Goal: Task Accomplishment & Management: Complete application form

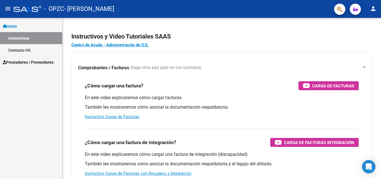
click at [32, 61] on span "Prestadores / Proveedores" at bounding box center [28, 62] width 51 height 6
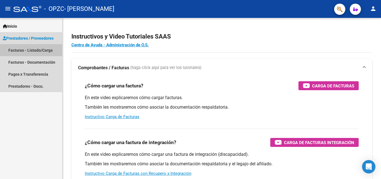
click at [33, 50] on link "Facturas - Listado/Carga" at bounding box center [31, 50] width 62 height 12
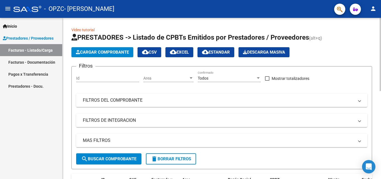
click at [95, 54] on span "Cargar Comprobante" at bounding box center [102, 52] width 53 height 5
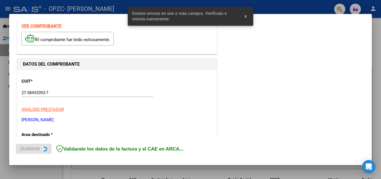
scroll to position [136, 0]
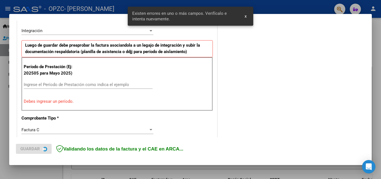
click at [62, 84] on input "Ingrese el Período de Prestación como indica el ejemplo" at bounding box center [88, 84] width 129 height 5
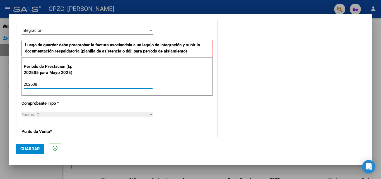
type input "202508"
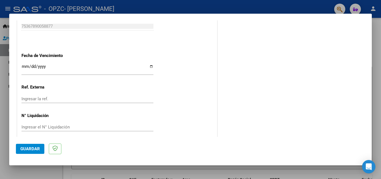
scroll to position [375, 0]
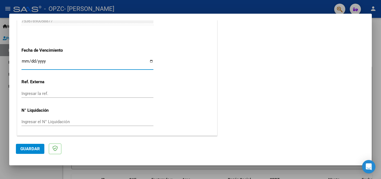
click at [148, 61] on input "Ingresar la fecha" at bounding box center [87, 63] width 132 height 9
type input "[DATE]"
click at [21, 146] on span "Guardar" at bounding box center [30, 148] width 20 height 5
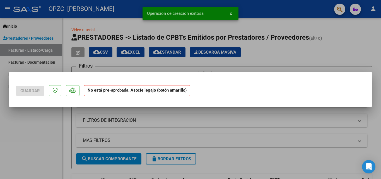
scroll to position [0, 0]
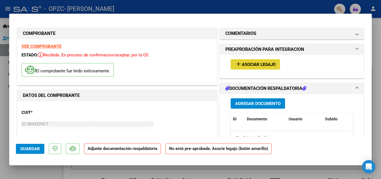
click at [242, 65] on span "Asociar Legajo" at bounding box center [259, 64] width 34 height 5
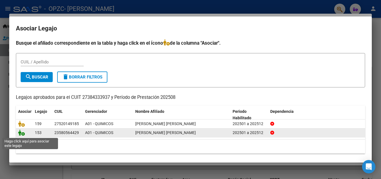
click at [21, 135] on icon at bounding box center [21, 132] width 7 height 6
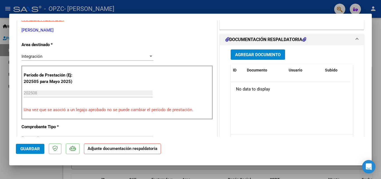
scroll to position [129, 0]
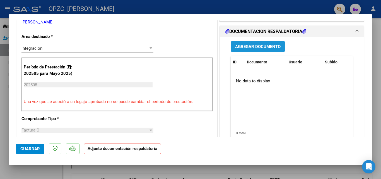
click at [259, 47] on span "Agregar Documento" at bounding box center [257, 46] width 45 height 5
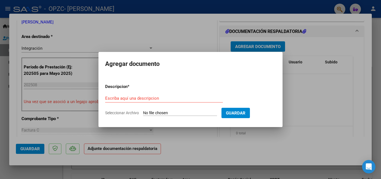
type input "C:\fakepath\ASISTENCIA [DATE] QUIMICOS - [PERSON_NAME].pdf"
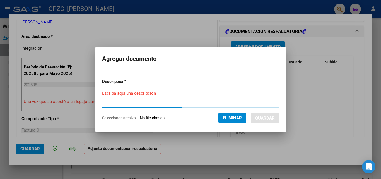
click at [128, 92] on input "Escriba aquí una descripcion" at bounding box center [163, 93] width 122 height 5
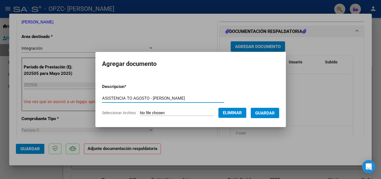
type input "ASISTENCIA TO AGOSTO - [PERSON_NAME]"
click at [269, 111] on span "Guardar" at bounding box center [265, 112] width 20 height 5
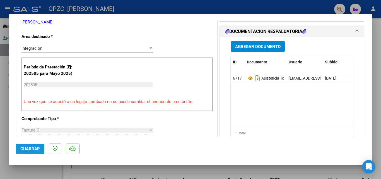
click at [25, 148] on span "Guardar" at bounding box center [30, 148] width 20 height 5
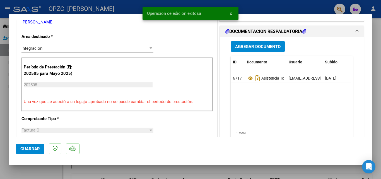
click at [254, 8] on div at bounding box center [190, 89] width 381 height 179
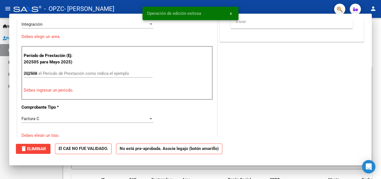
type input "$ 0,00"
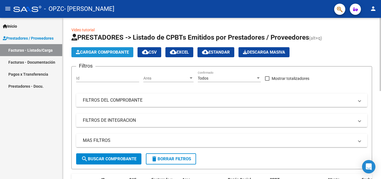
click at [116, 50] on span "Cargar Comprobante" at bounding box center [102, 52] width 53 height 5
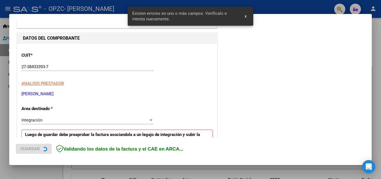
scroll to position [136, 0]
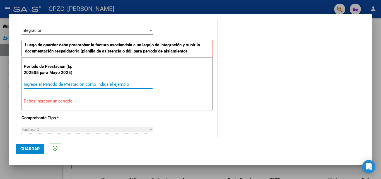
click at [54, 85] on input "Ingrese el Período de Prestación como indica el ejemplo" at bounding box center [88, 84] width 129 height 5
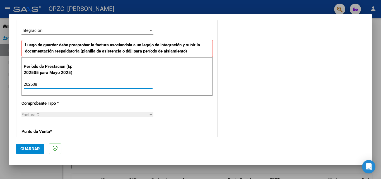
type input "202508"
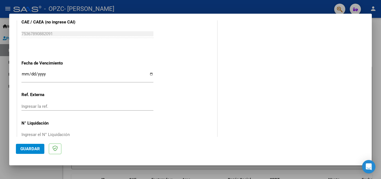
scroll to position [375, 0]
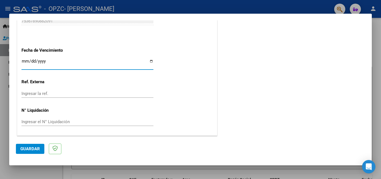
click at [151, 63] on input "Ingresar la fecha" at bounding box center [87, 63] width 132 height 9
type input "[DATE]"
click at [32, 148] on span "Guardar" at bounding box center [30, 148] width 20 height 5
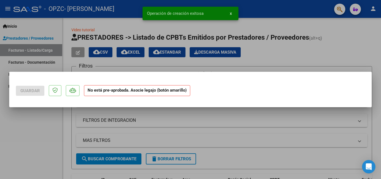
scroll to position [0, 0]
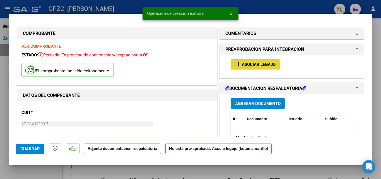
click at [245, 64] on span "Asociar Legajo" at bounding box center [259, 64] width 34 height 5
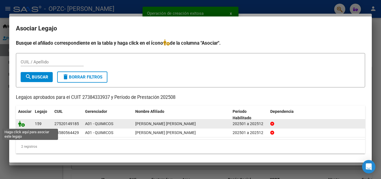
click at [20, 123] on icon at bounding box center [21, 123] width 7 height 6
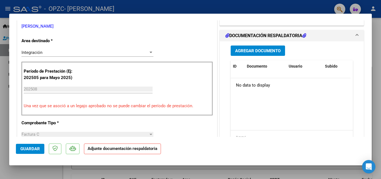
scroll to position [138, 0]
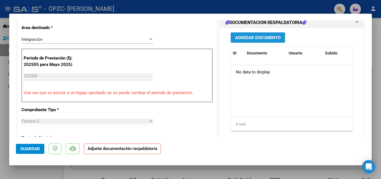
click at [247, 33] on button "Agregar Documento" at bounding box center [258, 37] width 54 height 10
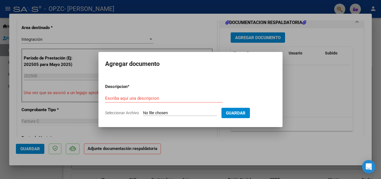
type input "C:\fakepath\ASISTENCIA AGOSSTO 2025 QUÍMICOS - [GEOGRAPHIC_DATA][PERSON_NAME].p…"
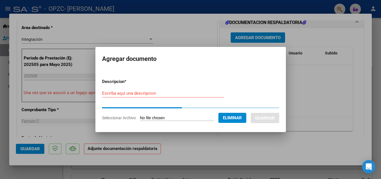
click at [138, 92] on input "Escriba aquí una descripcion" at bounding box center [163, 93] width 122 height 5
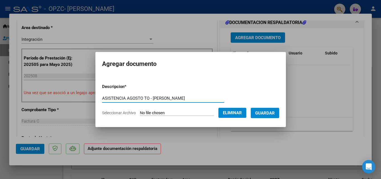
type input "ASISTENCIA AGOSTO TO - [PERSON_NAME]"
click at [267, 118] on form "Descripcion * ASISTENCIA AGOSTO TO - [PERSON_NAME] Escriba aquí una descripcion…" at bounding box center [190, 99] width 177 height 41
click at [267, 110] on span "Guardar" at bounding box center [265, 112] width 20 height 5
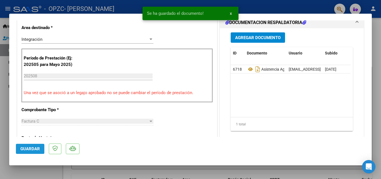
click at [20, 147] on button "Guardar" at bounding box center [30, 149] width 28 height 10
click at [135, 10] on div at bounding box center [190, 89] width 381 height 179
type input "$ 0,00"
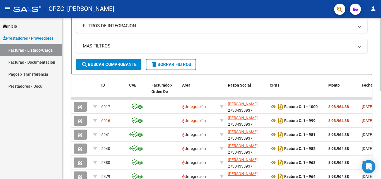
scroll to position [95, 0]
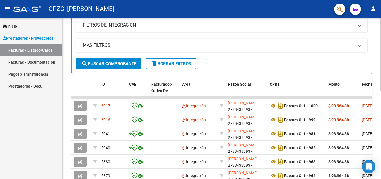
click at [381, 88] on div at bounding box center [380, 98] width 1 height 73
drag, startPoint x: 351, startPoint y: 97, endPoint x: 366, endPoint y: 94, distance: 15.3
click at [366, 94] on div "ID CAE Facturado x Orden De Area Razón Social CPBT Monto Fecha Cpbt Días desde …" at bounding box center [221, 166] width 301 height 176
drag, startPoint x: 368, startPoint y: 91, endPoint x: 354, endPoint y: 93, distance: 13.8
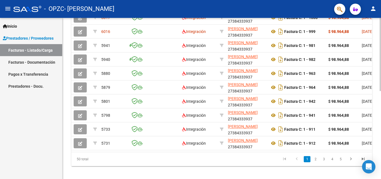
scroll to position [193, 0]
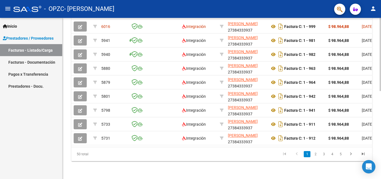
click at [378, 141] on div "Video tutorial PRESTADORES -> Listado de CPBTs Emitidos por Prestadores / Prove…" at bounding box center [222, 4] width 320 height 349
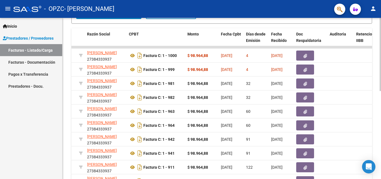
scroll to position [141, 0]
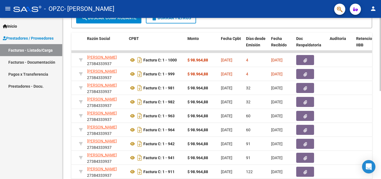
click at [373, 107] on div "Video tutorial PRESTADORES -> Listado de CPBTs Emitidos por Prestadores / Prove…" at bounding box center [222, 51] width 320 height 349
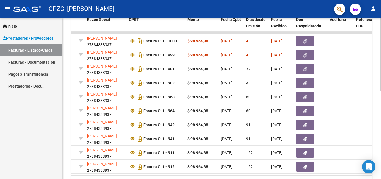
scroll to position [167, 0]
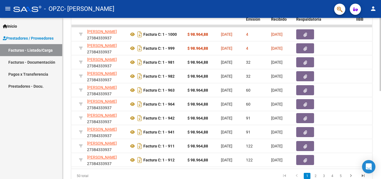
click at [381, 102] on div at bounding box center [380, 131] width 1 height 73
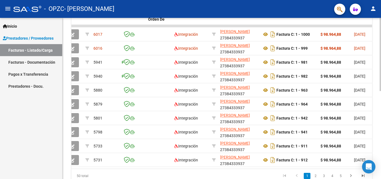
scroll to position [0, 0]
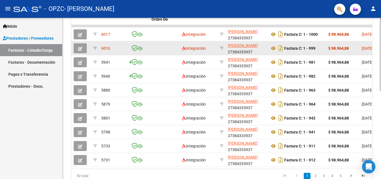
click at [75, 47] on button "button" at bounding box center [80, 48] width 13 height 10
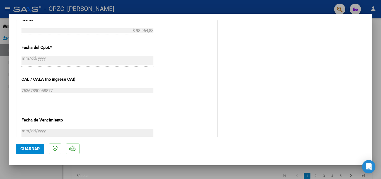
scroll to position [362, 0]
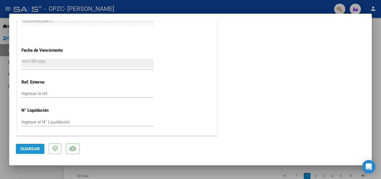
click at [24, 148] on span "Guardar" at bounding box center [30, 148] width 20 height 5
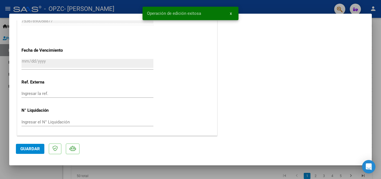
click at [87, 6] on div at bounding box center [190, 89] width 381 height 179
